Goal: Obtain resource: Download file/media

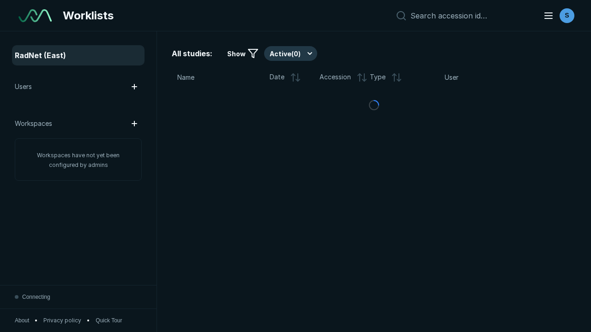
scroll to position [2521, 3846]
